Goal: Information Seeking & Learning: Find specific page/section

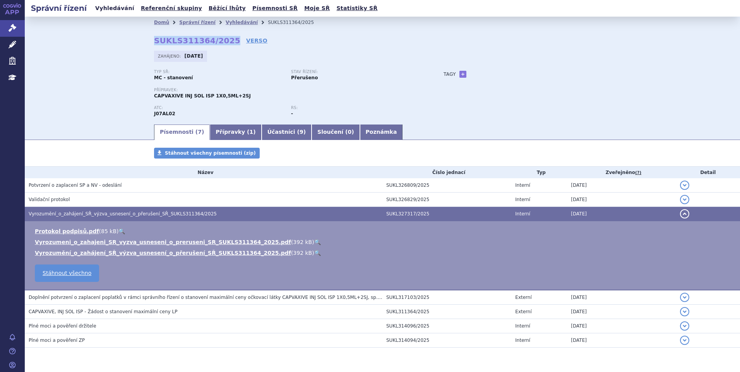
click at [103, 6] on link "Vyhledávání" at bounding box center [115, 8] width 44 height 10
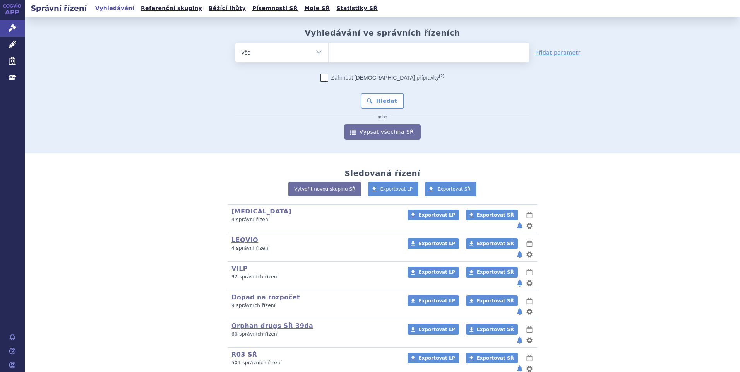
click at [361, 55] on ul at bounding box center [429, 51] width 201 height 16
click at [329, 55] on select at bounding box center [328, 52] width 0 height 19
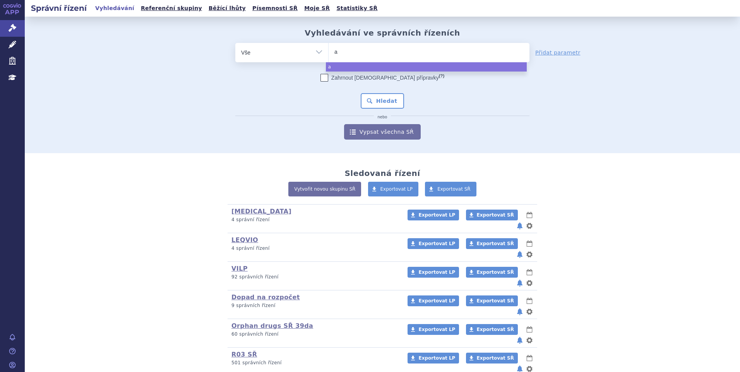
type input "ag"
type input "agam"
type input "agamr"
type input "agamree"
select select "agamree"
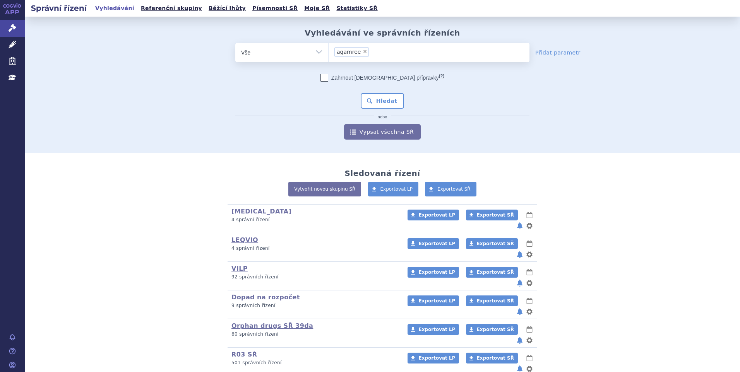
click at [386, 93] on div "Zahrnout bratrské přípravky (?) Hledat nebo Vypsat všechna SŘ" at bounding box center [382, 107] width 294 height 66
click at [383, 101] on button "Hledat" at bounding box center [383, 100] width 44 height 15
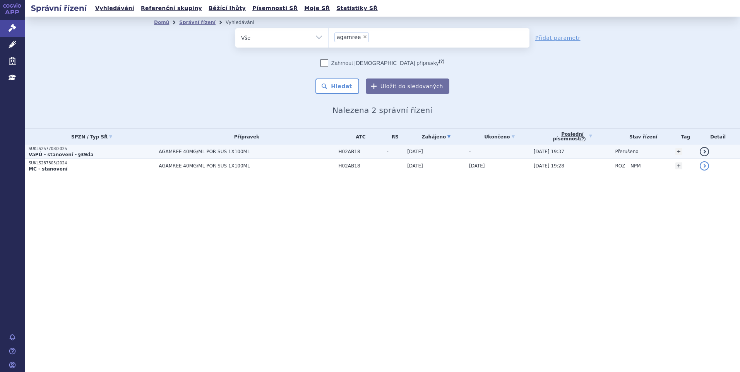
click at [58, 154] on strong "VaPÚ - stanovení - §39da" at bounding box center [61, 154] width 65 height 5
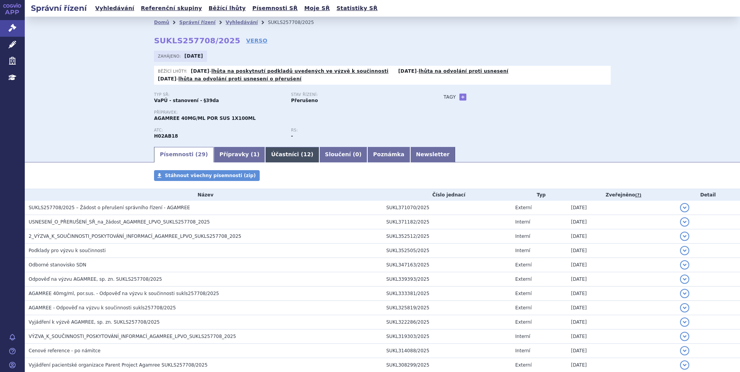
click at [303, 156] on span "12" at bounding box center [306, 154] width 7 height 6
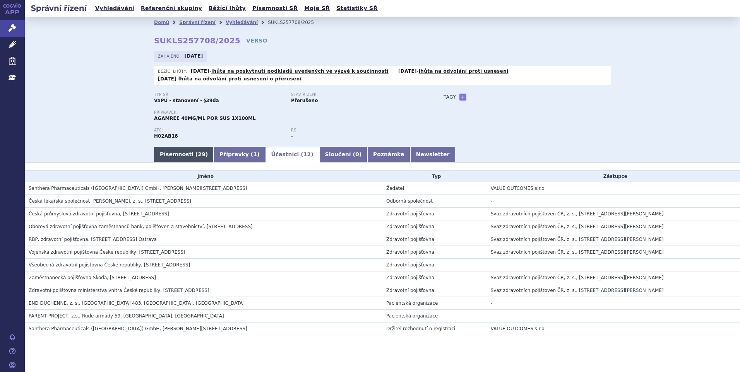
click at [180, 153] on link "Písemnosti ( 29 )" at bounding box center [184, 154] width 60 height 15
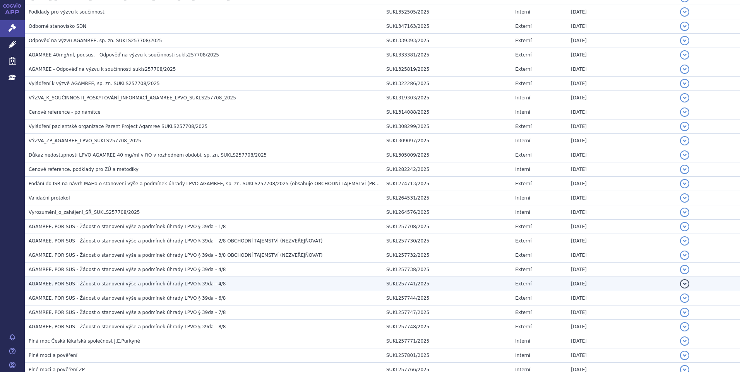
scroll to position [290, 0]
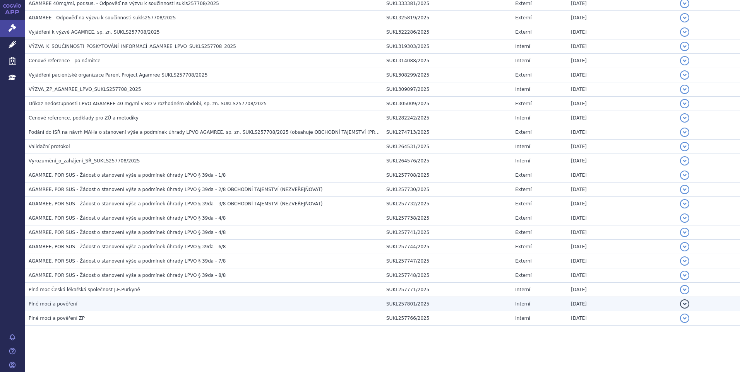
click at [101, 306] on h3 "Plné moci a pověření" at bounding box center [206, 304] width 354 height 8
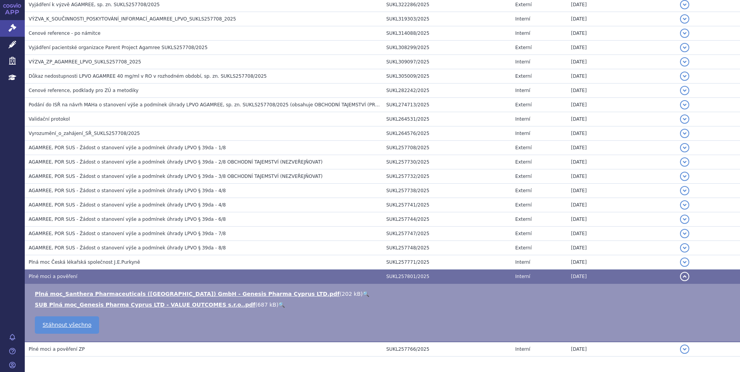
scroll to position [329, 0]
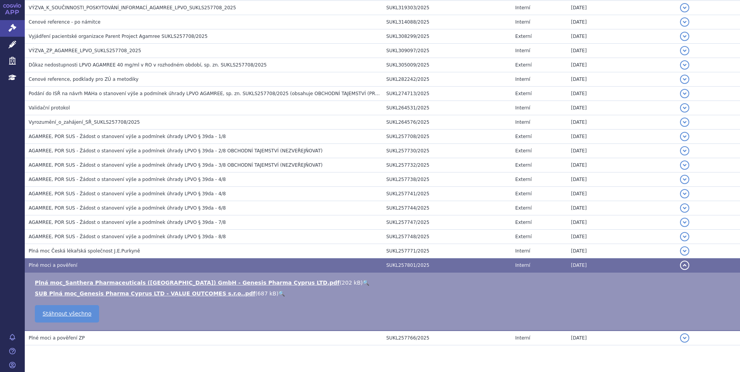
click at [363, 283] on link "🔍" at bounding box center [366, 283] width 7 height 6
